Goal: Navigation & Orientation: Find specific page/section

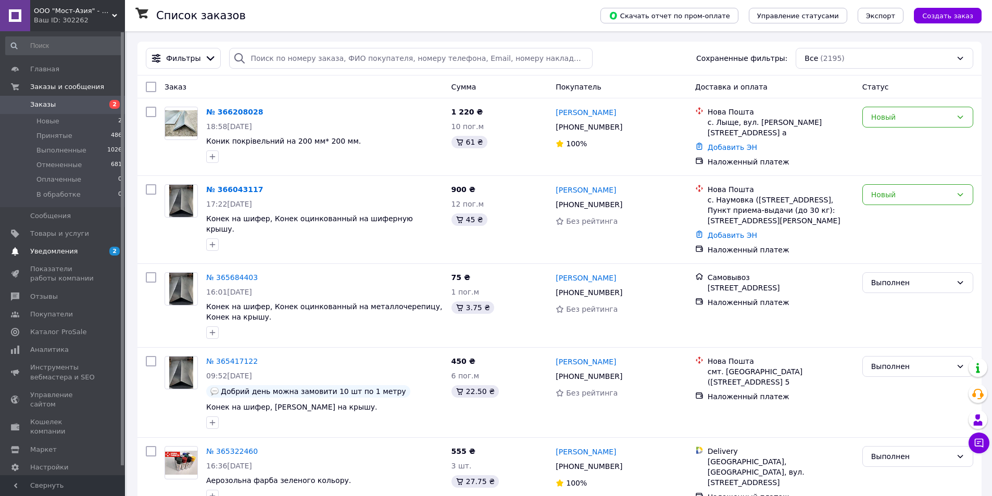
click at [64, 245] on link "Уведомления 2 0" at bounding box center [64, 252] width 128 height 18
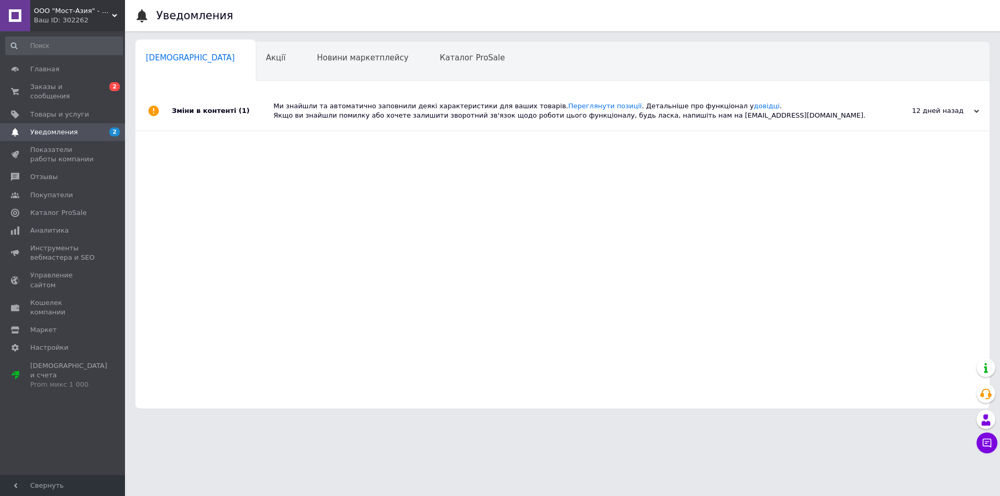
click at [55, 131] on link "Уведомления 2 0" at bounding box center [64, 132] width 128 height 18
click at [53, 128] on span "Уведомления" at bounding box center [53, 132] width 47 height 9
click at [51, 128] on span "Уведомления" at bounding box center [53, 132] width 47 height 9
click at [41, 131] on link "Уведомления 2 0" at bounding box center [64, 132] width 128 height 18
click at [42, 129] on link "Уведомления 2 0" at bounding box center [64, 132] width 128 height 18
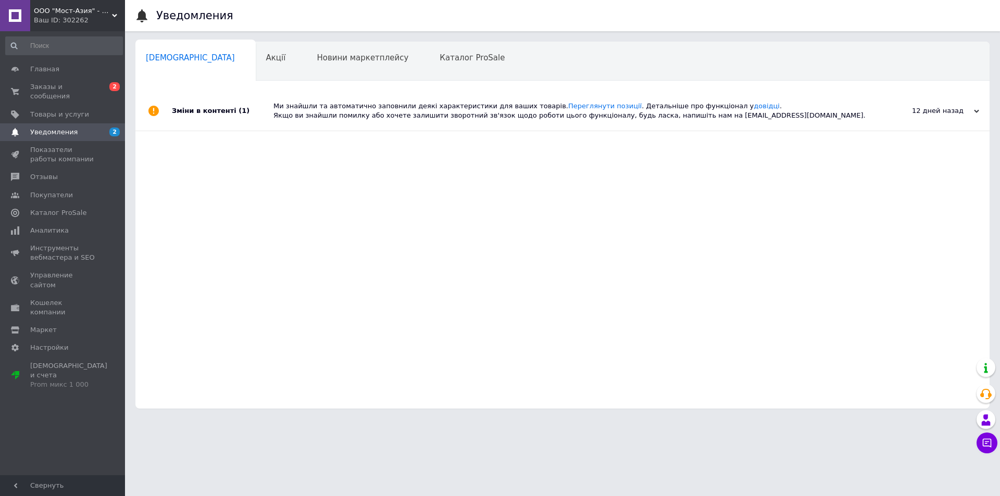
click at [42, 128] on link "Уведомления 2 0" at bounding box center [64, 132] width 128 height 18
click at [81, 128] on span "Уведомления" at bounding box center [63, 132] width 66 height 9
